Goal: Information Seeking & Learning: Learn about a topic

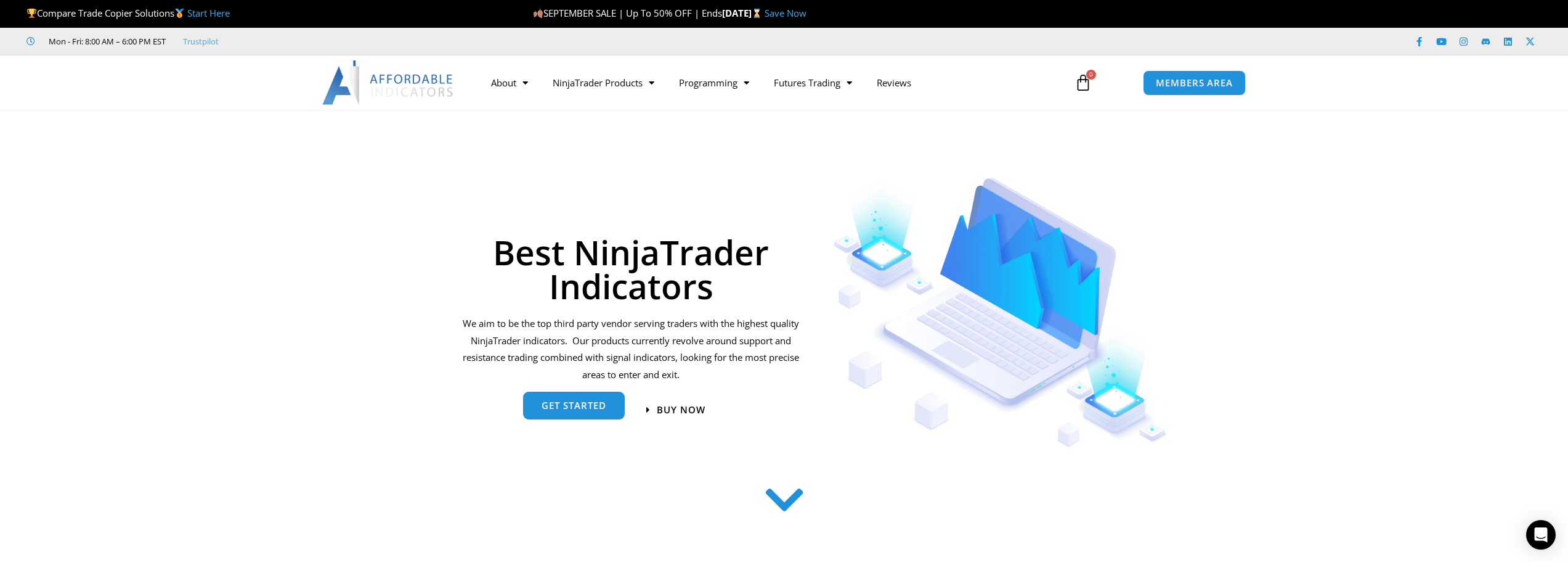
click at [560, 405] on span "get started" at bounding box center [574, 405] width 64 height 10
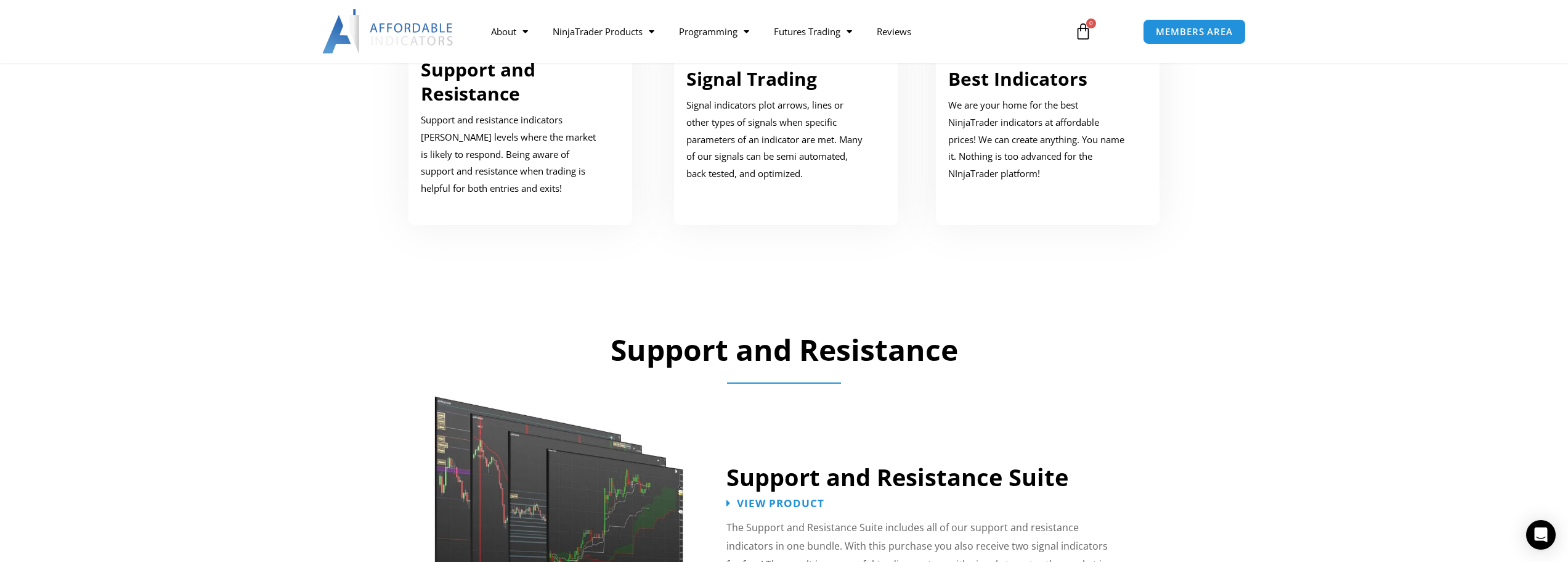
scroll to position [684, 0]
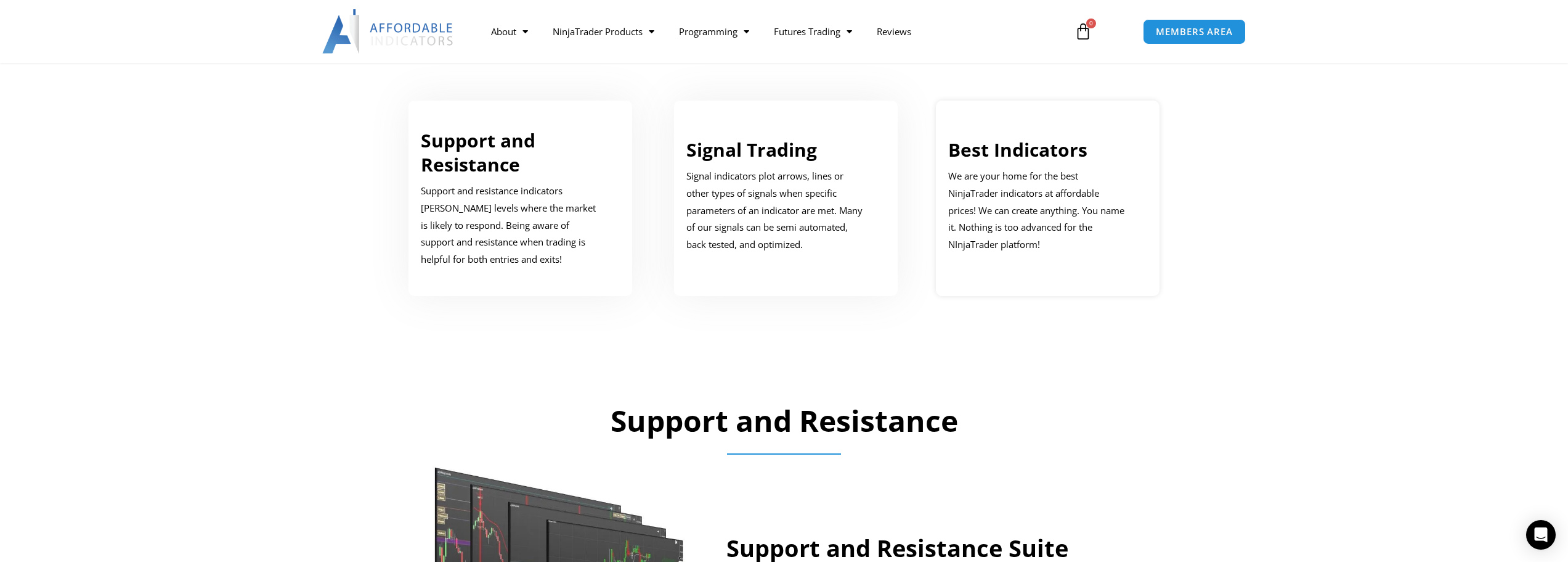
click at [1045, 204] on p "We are your home for the best NinjaTrader indicators at affordable prices! We c…" at bounding box center [1039, 211] width 181 height 86
click at [1013, 149] on link "Best Indicators" at bounding box center [1018, 149] width 139 height 25
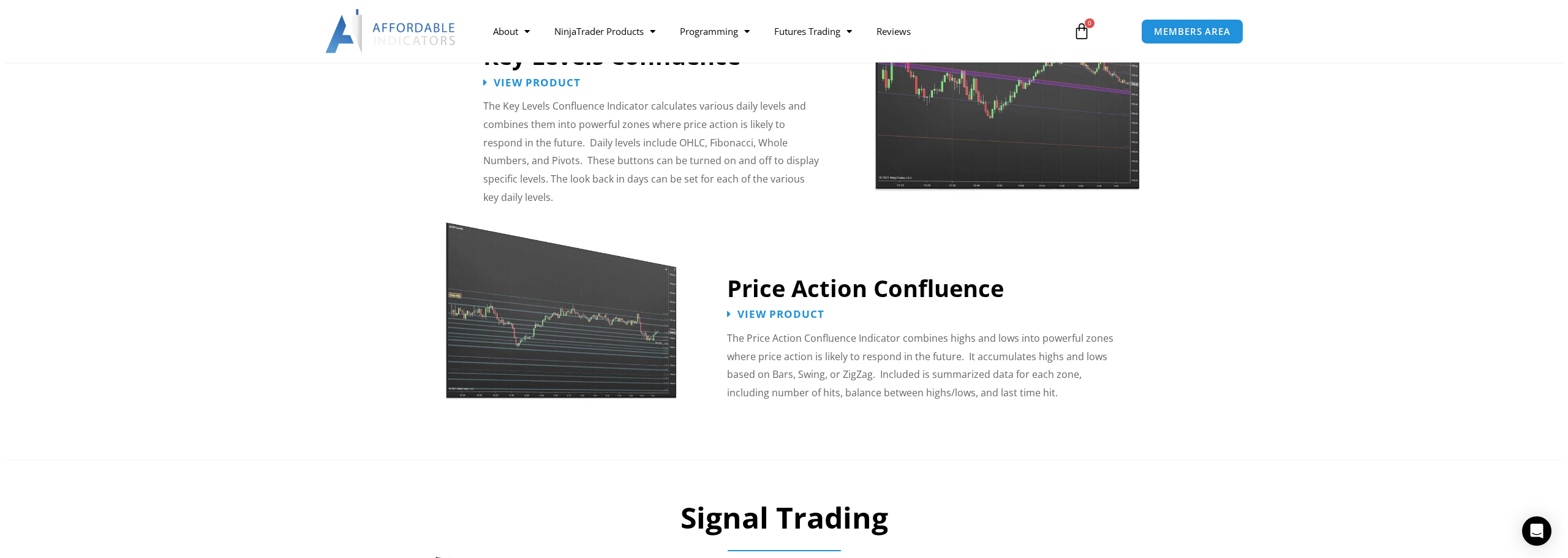
scroll to position [1414, 0]
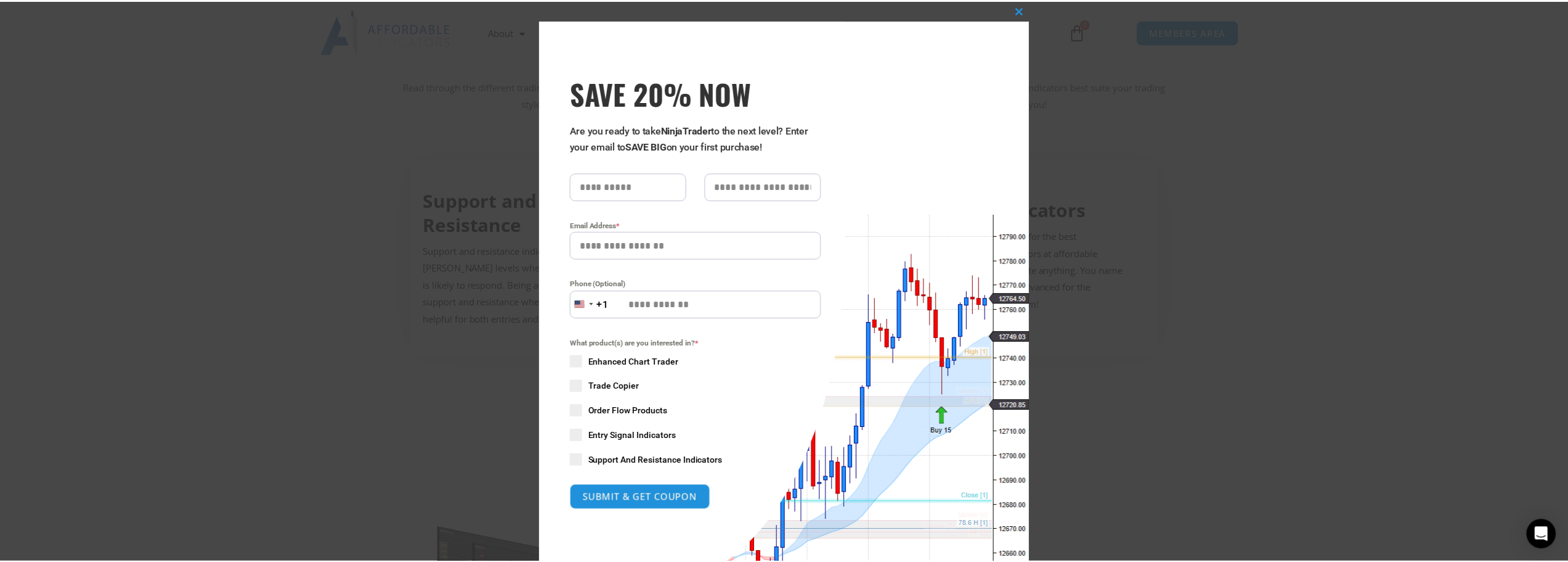
scroll to position [623, 0]
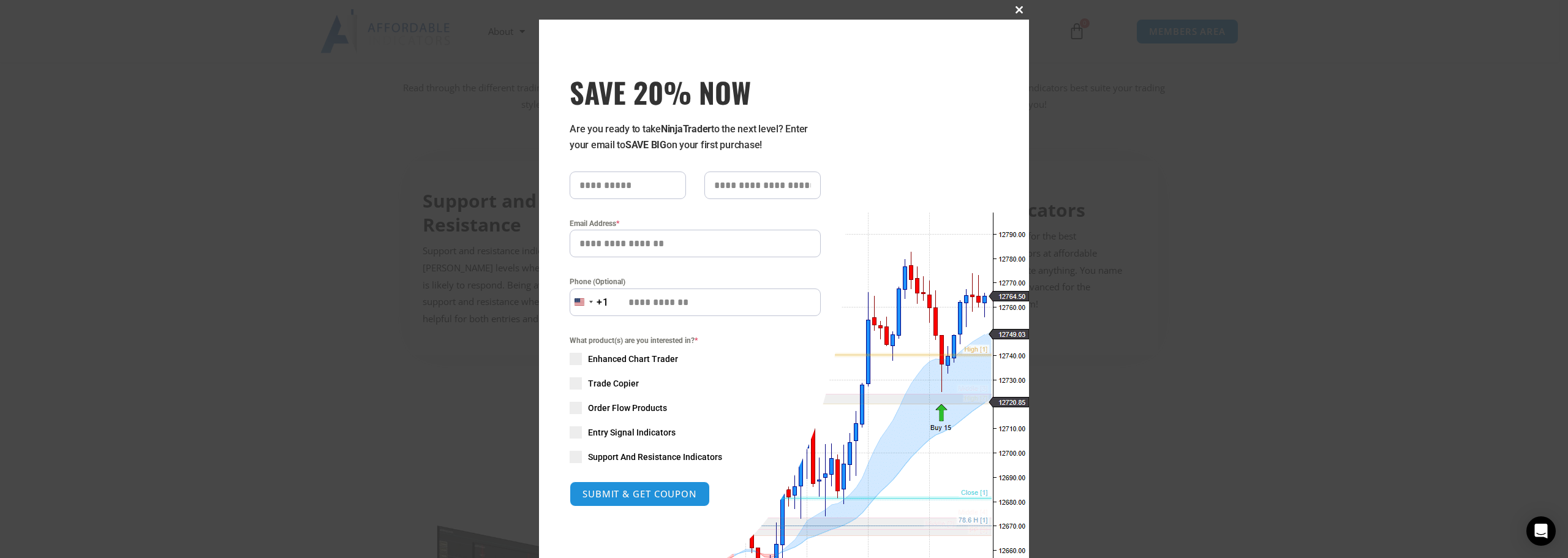
click at [1013, 9] on span "SAVE 20% NOW popup" at bounding box center [1018, 9] width 20 height 7
